Goal: Information Seeking & Learning: Learn about a topic

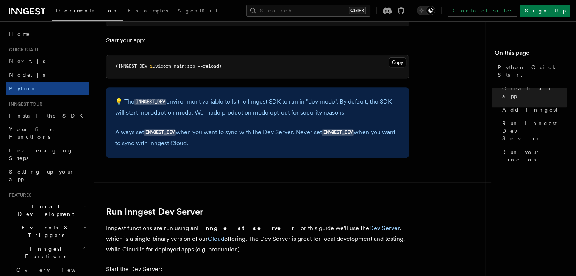
scroll to position [833, 0]
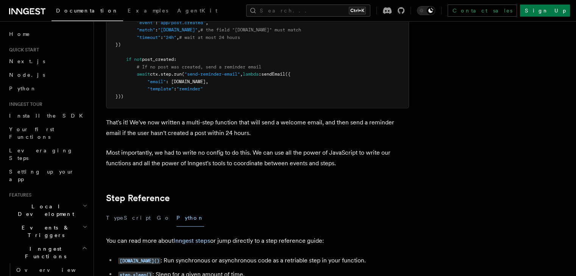
scroll to position [1356, 0]
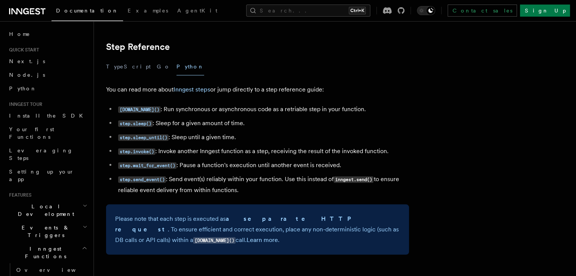
click at [155, 71] on div "TypeScript Go Python" at bounding box center [257, 66] width 303 height 17
click at [157, 69] on button "Go" at bounding box center [164, 66] width 14 height 17
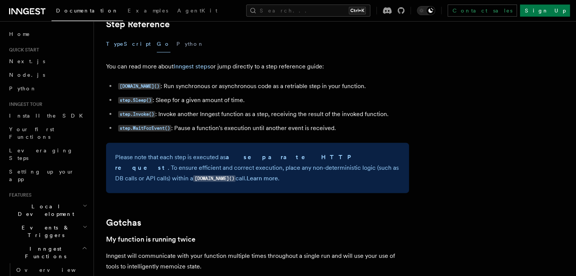
click at [131, 53] on button "TypeScript" at bounding box center [128, 44] width 45 height 17
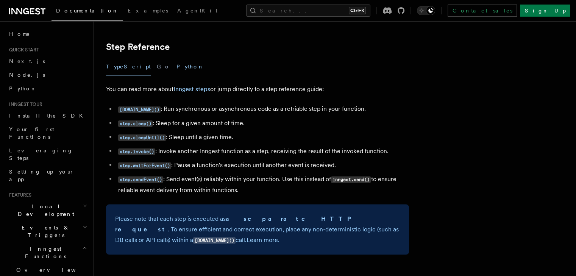
click at [176, 67] on button "Python" at bounding box center [190, 66] width 28 height 17
click at [116, 71] on button "TypeScript" at bounding box center [128, 66] width 45 height 17
click at [157, 69] on button "Go" at bounding box center [164, 66] width 14 height 17
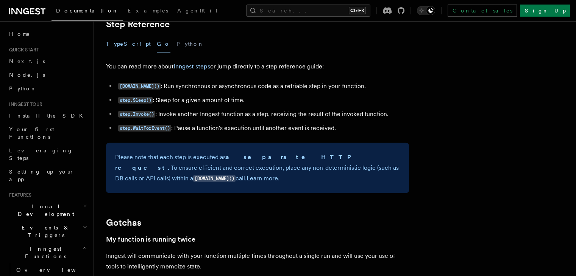
click at [127, 53] on button "TypeScript" at bounding box center [128, 44] width 45 height 17
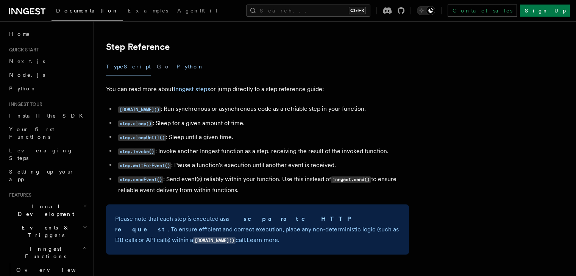
click at [176, 65] on button "Python" at bounding box center [190, 66] width 28 height 17
click at [128, 68] on button "TypeScript" at bounding box center [128, 66] width 45 height 17
drag, startPoint x: 165, startPoint y: 67, endPoint x: 174, endPoint y: 67, distance: 9.1
click at [176, 67] on button "Python" at bounding box center [190, 66] width 28 height 17
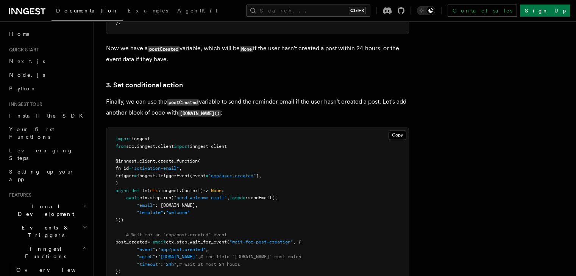
scroll to position [940, 0]
